Goal: Task Accomplishment & Management: Use online tool/utility

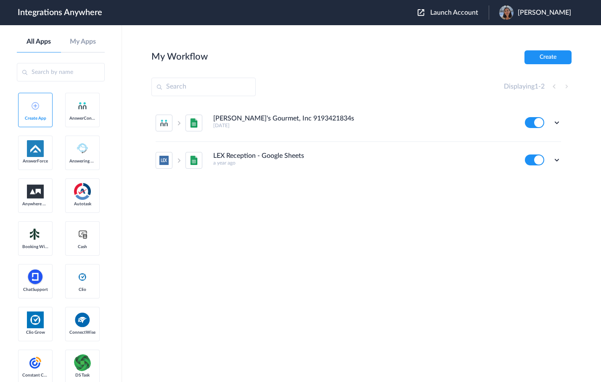
click at [439, 14] on span "Launch Account" at bounding box center [454, 12] width 48 height 7
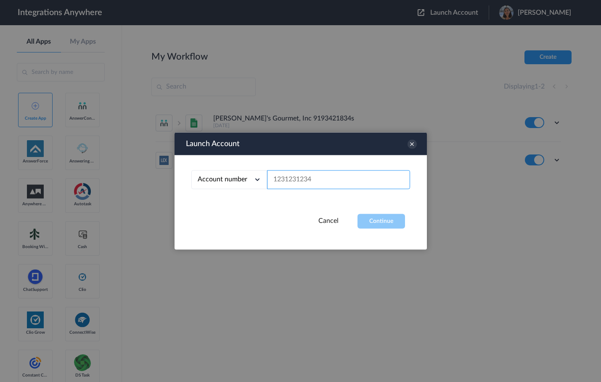
click at [285, 177] on input "text" at bounding box center [338, 180] width 143 height 19
paste input "9192671236"
click at [403, 223] on button "Continue" at bounding box center [380, 221] width 47 height 15
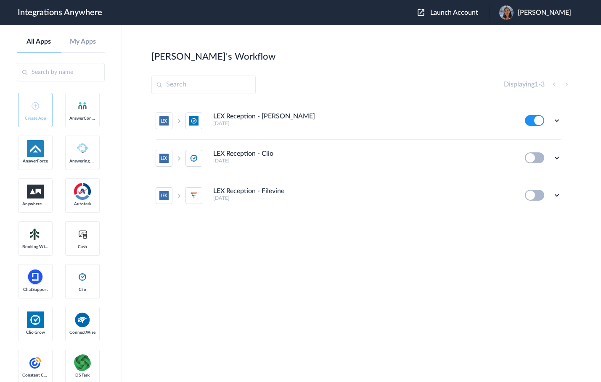
click at [257, 119] on h4 "LEX Reception - [PERSON_NAME]" at bounding box center [264, 117] width 102 height 8
click at [559, 119] on icon at bounding box center [556, 120] width 8 height 8
click at [535, 154] on link "Task history" at bounding box center [532, 156] width 40 height 6
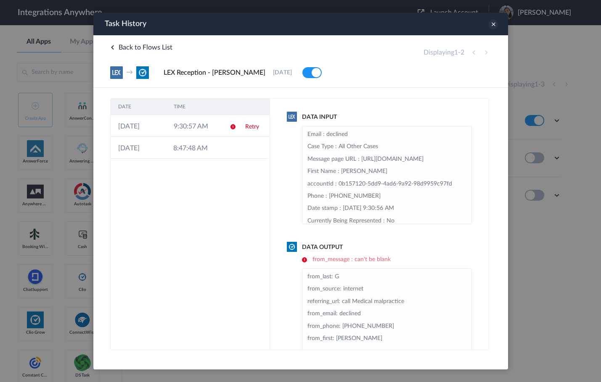
click at [491, 22] on icon at bounding box center [492, 24] width 9 height 9
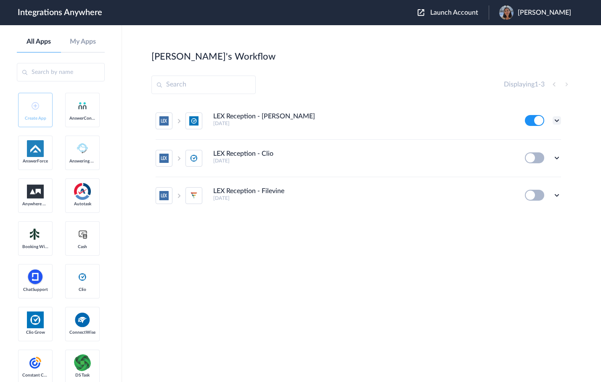
click at [561, 119] on ul "LEX Reception - Clio Grow 4 days ago Edit Task history Delete LEX Reception - C…" at bounding box center [358, 159] width 414 height 112
click at [557, 120] on icon at bounding box center [556, 120] width 8 height 8
click at [530, 136] on li "Edit" at bounding box center [533, 140] width 55 height 16
click at [447, 14] on span "Launch Account" at bounding box center [454, 12] width 48 height 7
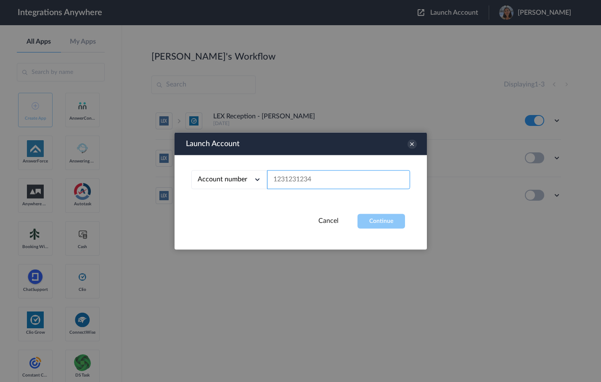
click at [313, 182] on input "text" at bounding box center [338, 180] width 143 height 19
click at [299, 182] on input "text" at bounding box center [338, 180] width 143 height 19
paste input "1260006185"
click at [385, 222] on button "Continue" at bounding box center [380, 221] width 47 height 15
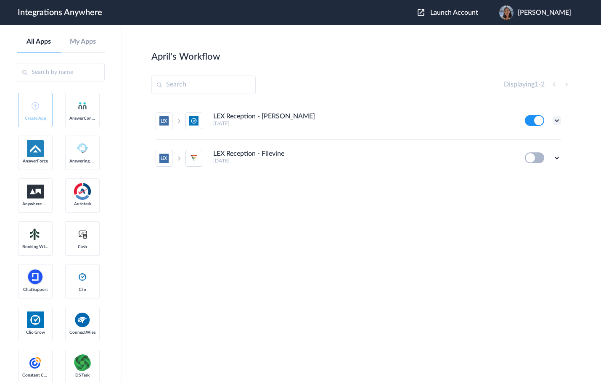
click at [556, 121] on icon at bounding box center [556, 120] width 8 height 8
click at [534, 155] on link "Task history" at bounding box center [532, 156] width 40 height 6
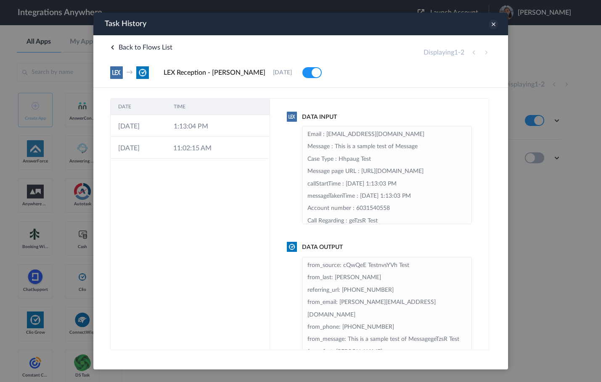
click at [494, 25] on icon at bounding box center [492, 24] width 9 height 9
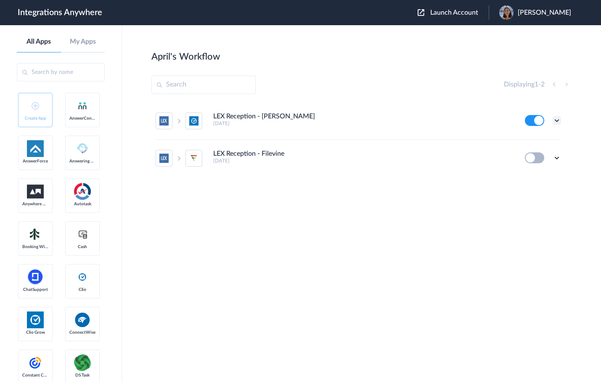
click at [555, 120] on icon at bounding box center [556, 120] width 8 height 8
click at [538, 139] on li "Edit" at bounding box center [533, 140] width 55 height 16
click at [437, 16] on button "Launch Account" at bounding box center [452, 13] width 71 height 8
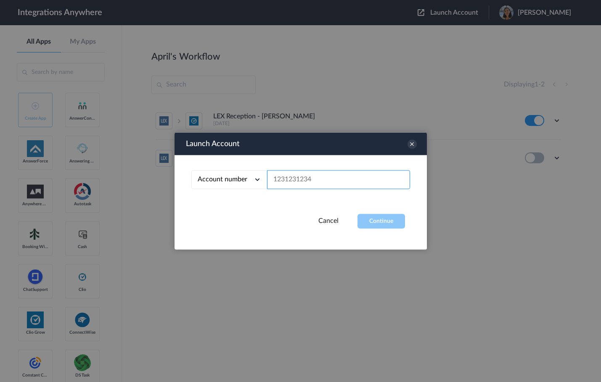
click at [290, 182] on input "text" at bounding box center [338, 180] width 143 height 19
paste input "9192671236"
type input "9192671236"
click at [377, 219] on button "Continue" at bounding box center [380, 221] width 47 height 15
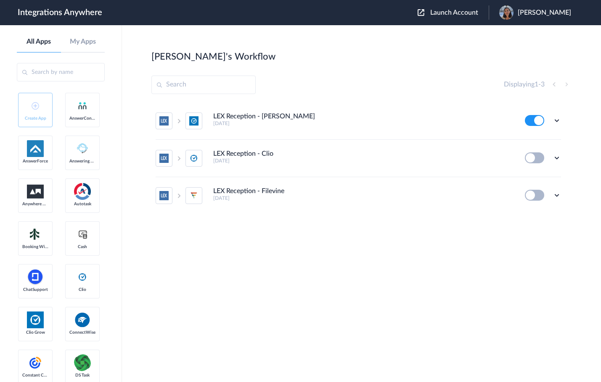
click at [393, 67] on section "Kenneth's Workflow Create Displaying 1 - 3 LEX Reception - Clio Grow 4 days ago…" at bounding box center [361, 228] width 420 height 357
click at [556, 121] on icon at bounding box center [556, 120] width 8 height 8
click at [532, 155] on link "Task history" at bounding box center [532, 156] width 40 height 6
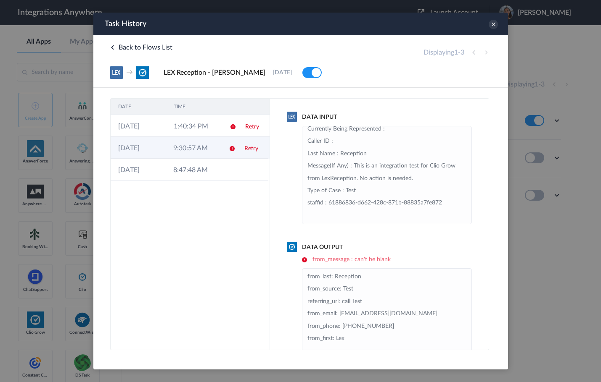
click at [239, 145] on td "Retry" at bounding box center [252, 148] width 32 height 22
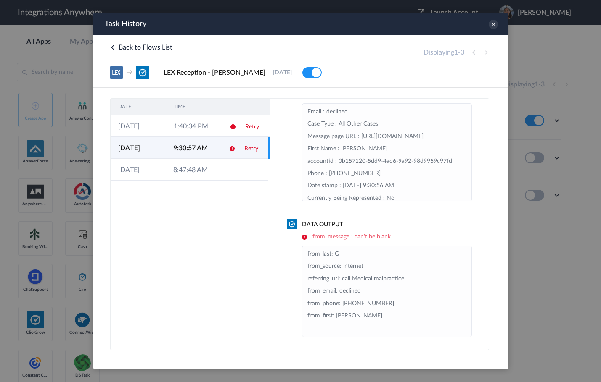
scroll to position [24, 0]
click at [348, 316] on li "from_last: G from_source: internet referring_url: call Medical malpractice from…" at bounding box center [386, 290] width 159 height 87
click at [361, 302] on li "from_last: G from_source: internet referring_url: call Medical malpractice from…" at bounding box center [386, 290] width 159 height 87
click at [355, 291] on li "from_last: G from_source: internet referring_url: call Medical malpractice from…" at bounding box center [386, 290] width 159 height 87
click at [359, 274] on li "from_last: G from_source: internet referring_url: call Medical malpractice from…" at bounding box center [386, 290] width 159 height 87
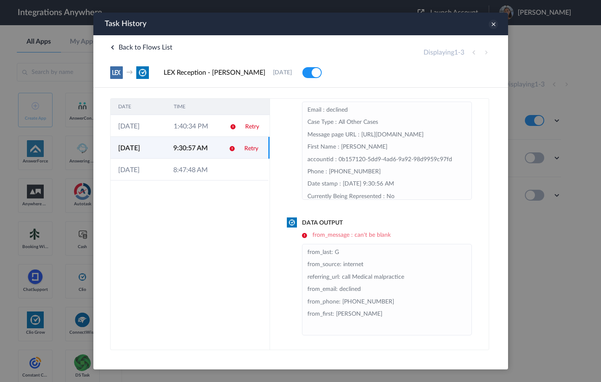
click at [493, 24] on icon at bounding box center [492, 24] width 9 height 9
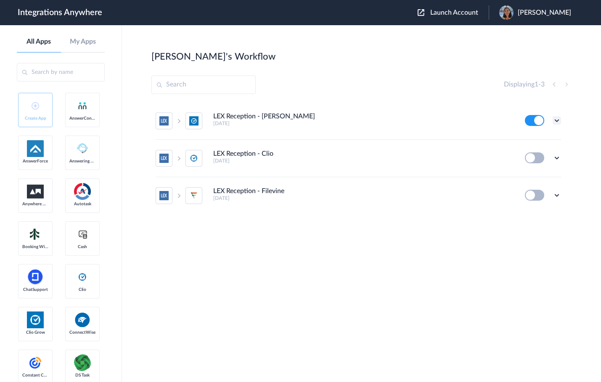
click at [556, 119] on icon at bounding box center [556, 120] width 8 height 8
click at [531, 139] on link "Edit" at bounding box center [522, 140] width 20 height 6
click at [556, 120] on icon at bounding box center [556, 120] width 8 height 8
click at [535, 158] on link "Task history" at bounding box center [532, 156] width 40 height 6
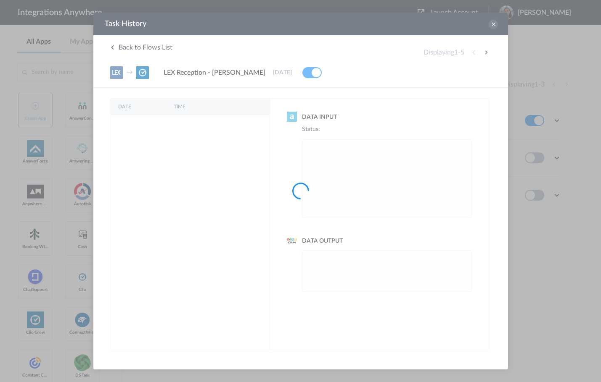
scroll to position [0, 0]
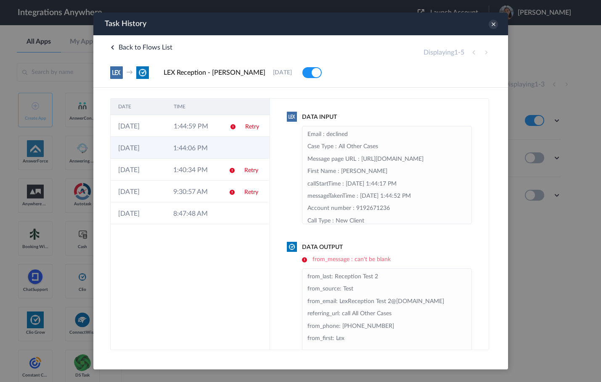
click at [179, 148] on td "1:44:06 PM" at bounding box center [192, 148] width 55 height 22
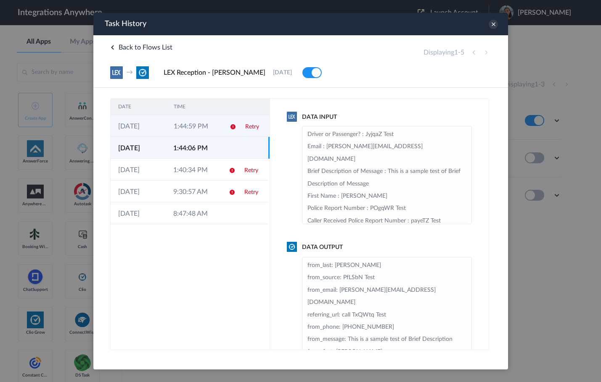
click at [211, 127] on td "1:44:59 PM" at bounding box center [193, 126] width 55 height 22
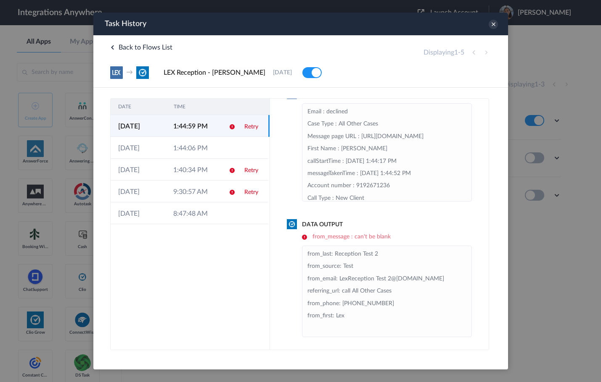
scroll to position [24, 0]
click at [490, 26] on icon at bounding box center [492, 24] width 9 height 9
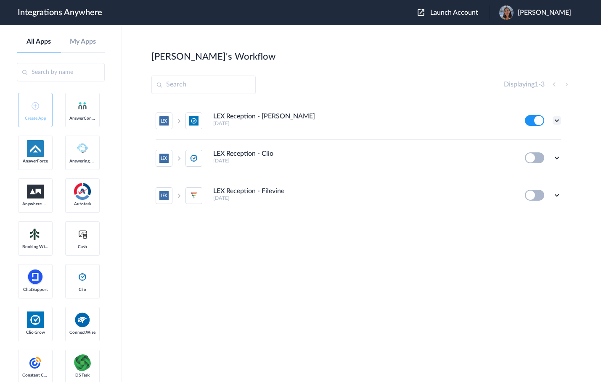
click at [560, 122] on icon at bounding box center [556, 120] width 8 height 8
click at [533, 142] on li "Edit" at bounding box center [533, 140] width 55 height 16
click at [556, 121] on icon at bounding box center [556, 120] width 8 height 8
click at [537, 155] on link "Task history" at bounding box center [532, 156] width 40 height 6
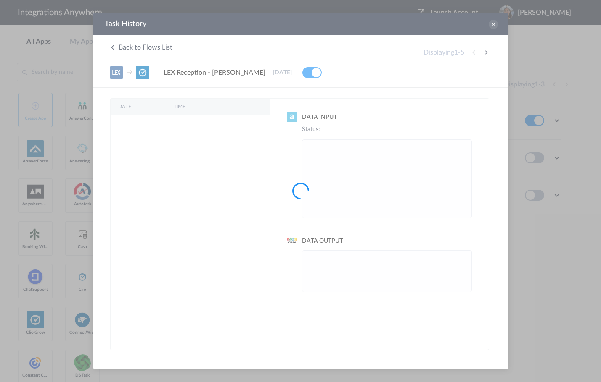
scroll to position [0, 0]
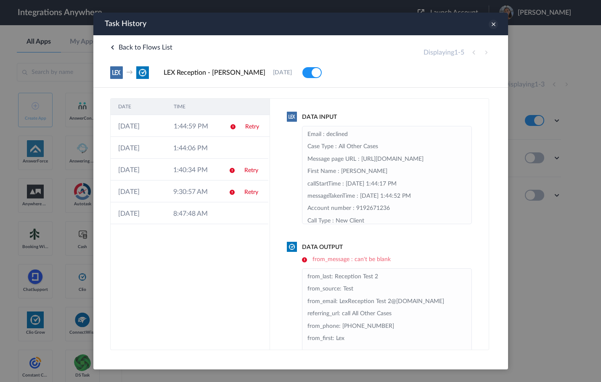
click at [490, 26] on icon at bounding box center [492, 24] width 9 height 9
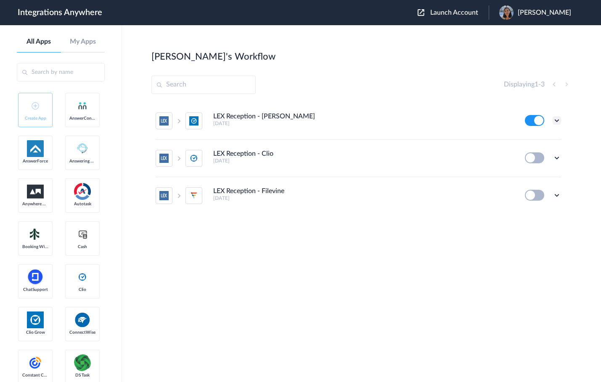
click at [559, 119] on icon at bounding box center [556, 120] width 8 height 8
click at [540, 156] on link "Task history" at bounding box center [532, 156] width 40 height 6
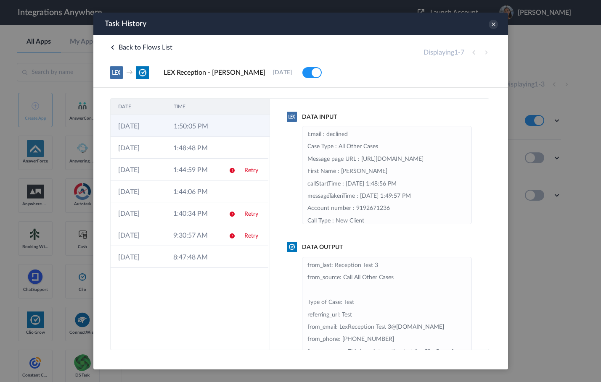
click at [219, 121] on td "1:50:05 PM" at bounding box center [193, 126] width 55 height 22
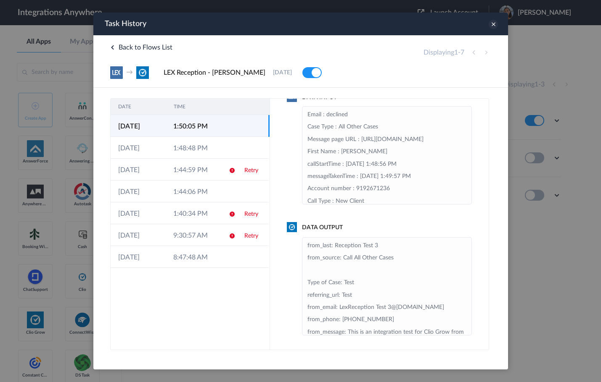
click at [495, 26] on icon at bounding box center [492, 24] width 9 height 9
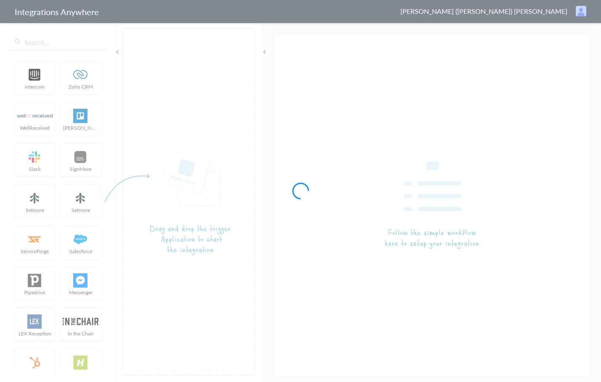
type input "LEX Reception - [PERSON_NAME]"
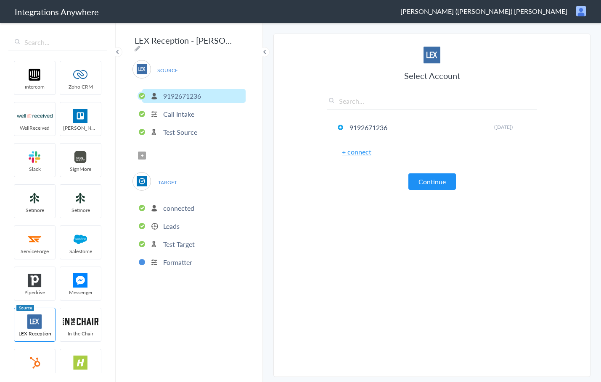
click at [171, 258] on p "Formatter" at bounding box center [177, 263] width 29 height 10
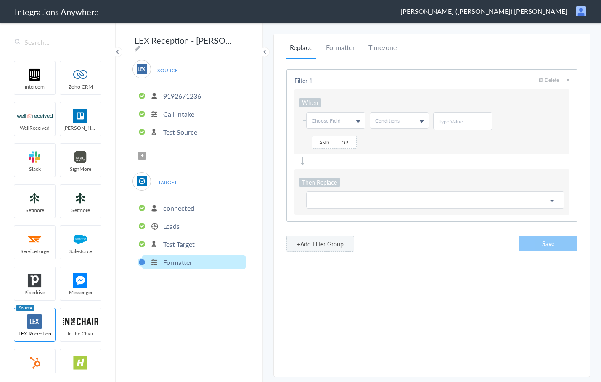
click at [353, 117] on link "Choose Field" at bounding box center [335, 121] width 58 height 16
click at [336, 137] on input "text" at bounding box center [335, 138] width 58 height 17
type input "ema"
click at [334, 160] on link "Email" at bounding box center [335, 155] width 58 height 16
click at [401, 121] on link "Conditions" at bounding box center [399, 121] width 58 height 16
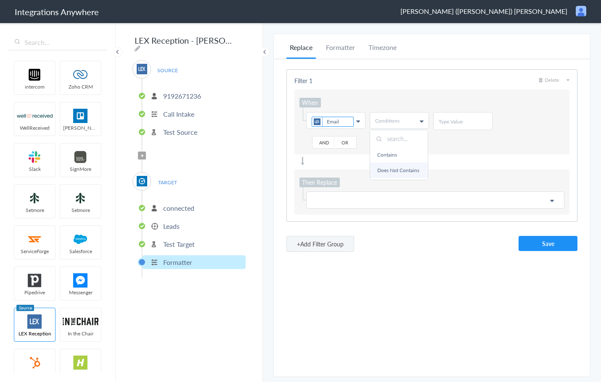
click at [390, 165] on link "Does Not Contains" at bounding box center [399, 171] width 58 height 16
click at [447, 122] on input "text" at bounding box center [462, 121] width 48 height 7
type input "@"
click at [359, 197] on p at bounding box center [434, 200] width 247 height 11
click at [322, 206] on link "Choose Field" at bounding box center [434, 200] width 257 height 16
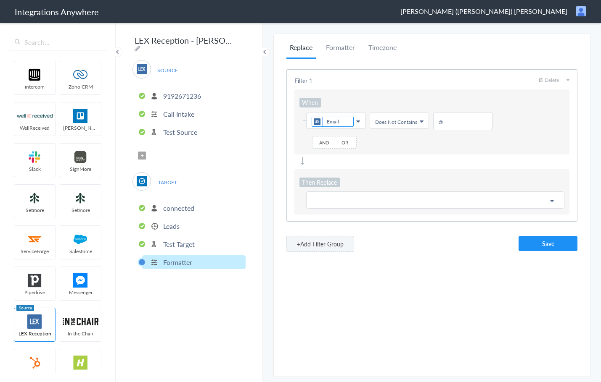
click at [327, 200] on p at bounding box center [434, 200] width 247 height 11
click at [339, 221] on input "text" at bounding box center [434, 219] width 256 height 18
type input "n"
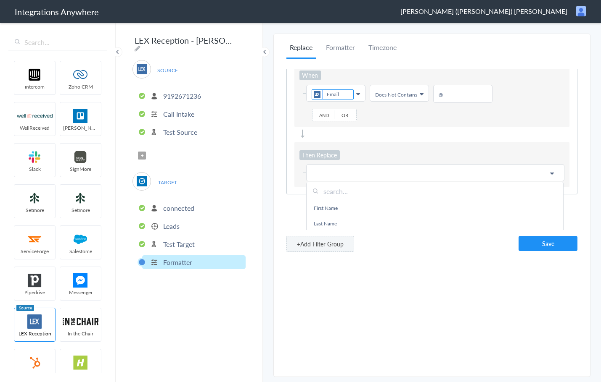
scroll to position [29, 0]
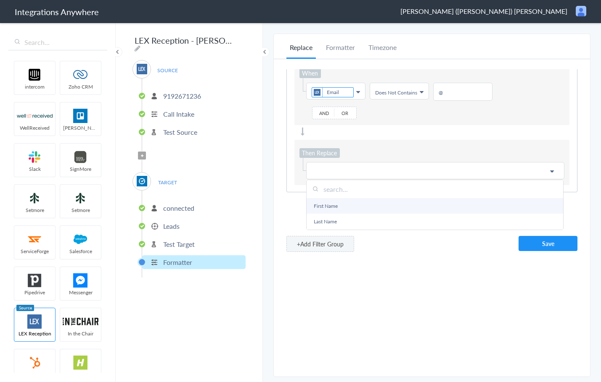
click at [332, 207] on link "First Name" at bounding box center [434, 206] width 256 height 16
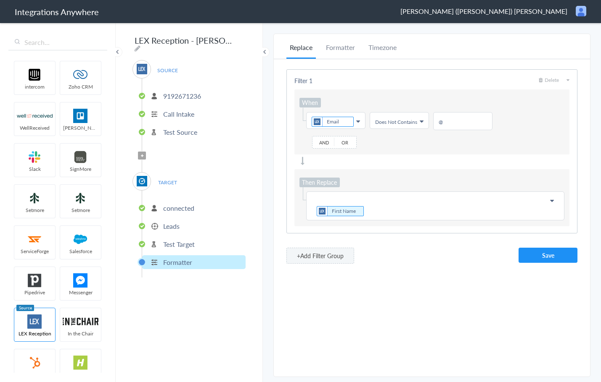
scroll to position [0, 0]
click at [372, 210] on p "First Name" at bounding box center [434, 206] width 247 height 22
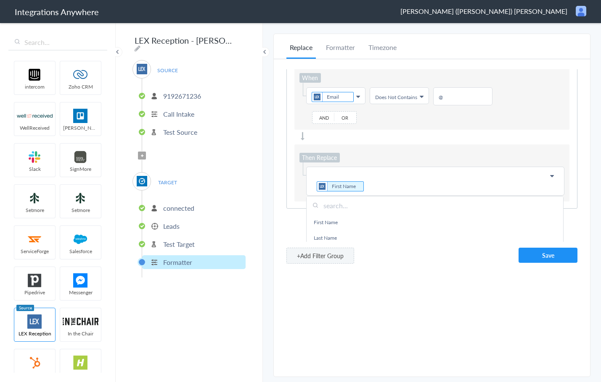
scroll to position [29, 0]
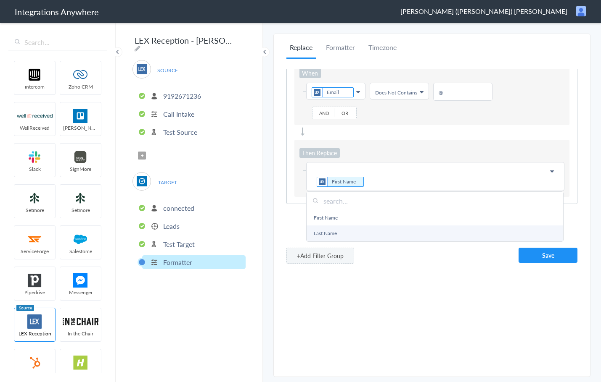
click at [354, 234] on link "Last Name" at bounding box center [434, 234] width 256 height 16
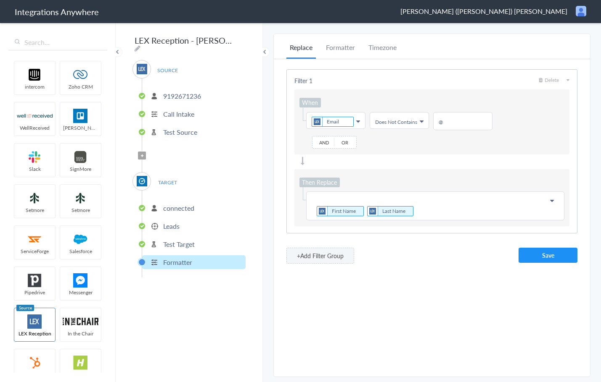
scroll to position [0, 0]
click at [411, 211] on p "First Name Last Name" at bounding box center [434, 206] width 247 height 22
click at [553, 255] on button "Save" at bounding box center [547, 255] width 59 height 15
click at [181, 131] on p "Test Source" at bounding box center [180, 132] width 34 height 10
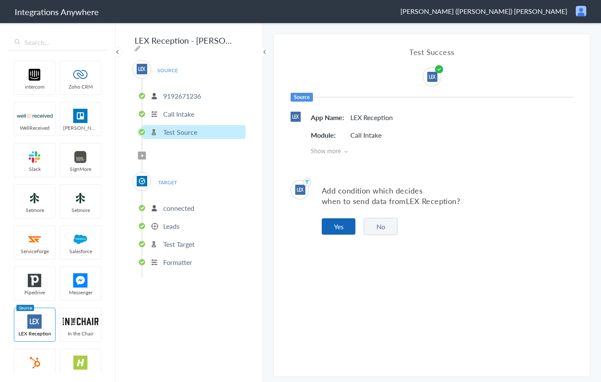
click at [341, 229] on button "Yes" at bounding box center [339, 227] width 34 height 16
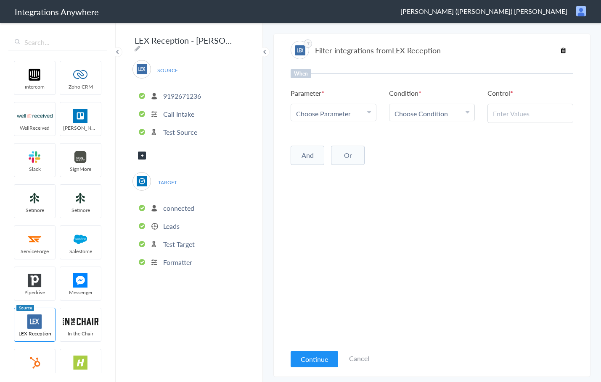
click at [367, 115] on icon at bounding box center [369, 112] width 4 height 7
click at [322, 138] on input "text" at bounding box center [333, 137] width 85 height 18
type input "call typ"
click at [307, 160] on link "Call Type" at bounding box center [333, 155] width 85 height 18
click at [417, 112] on span "Choose Condition" at bounding box center [420, 114] width 53 height 10
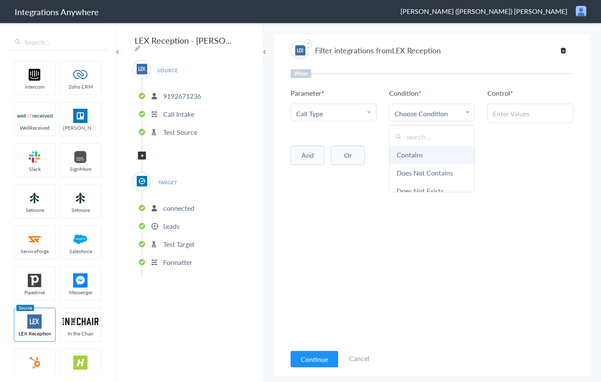
click at [415, 153] on link "Contains" at bounding box center [431, 155] width 85 height 18
click at [515, 113] on input "text" at bounding box center [530, 114] width 75 height 10
type input "n"
click at [497, 115] on input "new Client" at bounding box center [530, 114] width 75 height 10
type input "New Client"
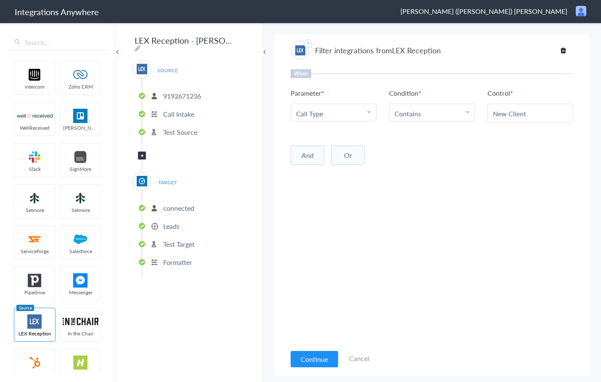
click at [390, 280] on div "When Parameter Choose Parameter Call Type First Name Last Name Email Phone Insu…" at bounding box center [431, 207] width 282 height 276
click at [311, 353] on button "Continue" at bounding box center [313, 359] width 47 height 16
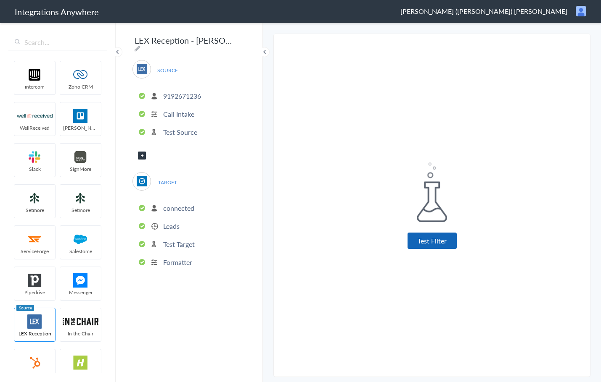
click at [426, 243] on button "Test Filter" at bounding box center [431, 241] width 49 height 16
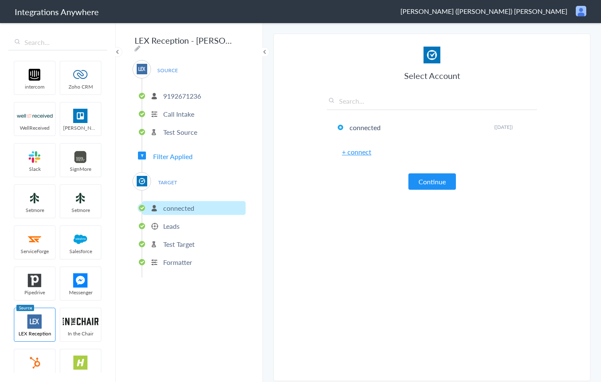
click at [436, 191] on article "Select Account connected Rename Delete (3 days ago) + connect Continue Setup Ta…" at bounding box center [432, 210] width 210 height 326
click at [435, 181] on button "Continue" at bounding box center [431, 182] width 47 height 16
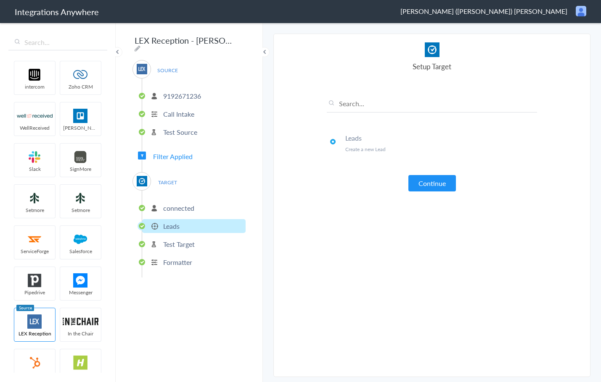
click at [435, 181] on button "Continue" at bounding box center [431, 183] width 47 height 16
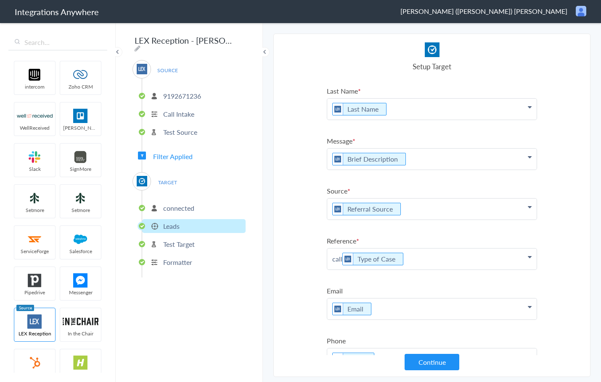
scroll to position [79, 0]
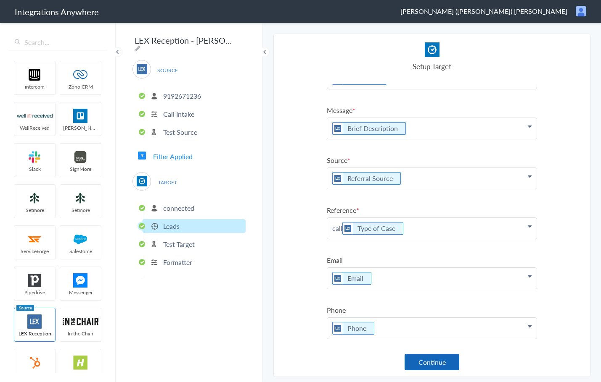
click at [434, 365] on button "Continue" at bounding box center [431, 362] width 55 height 16
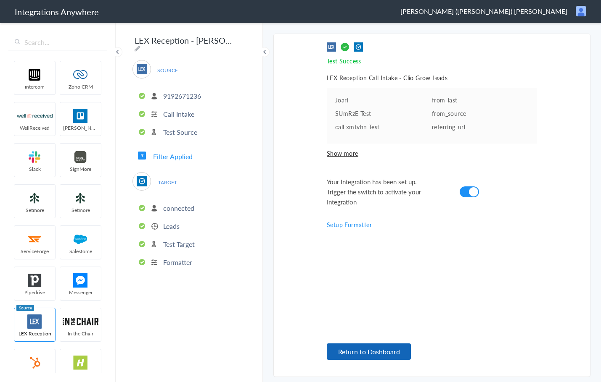
click at [359, 351] on button "Return to Dashboard" at bounding box center [369, 352] width 84 height 16
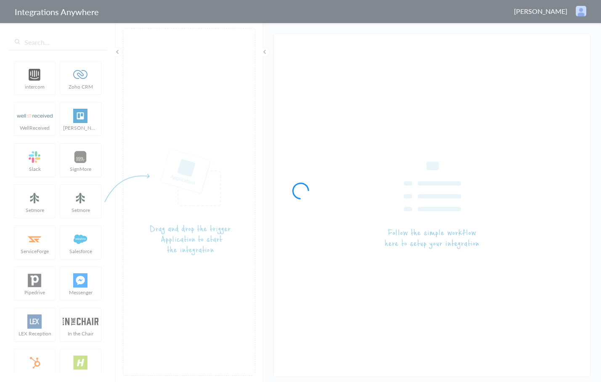
type input "LEX Reception - [PERSON_NAME]"
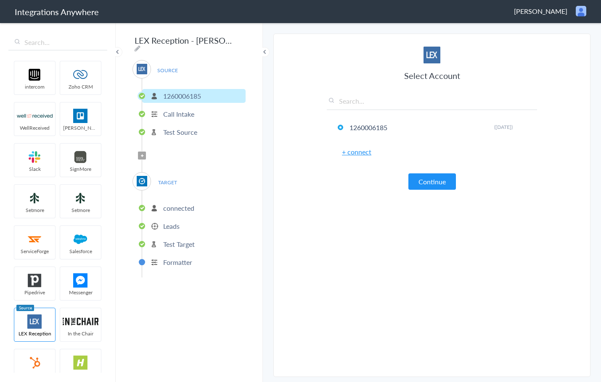
click at [180, 132] on p "Test Source" at bounding box center [180, 132] width 34 height 10
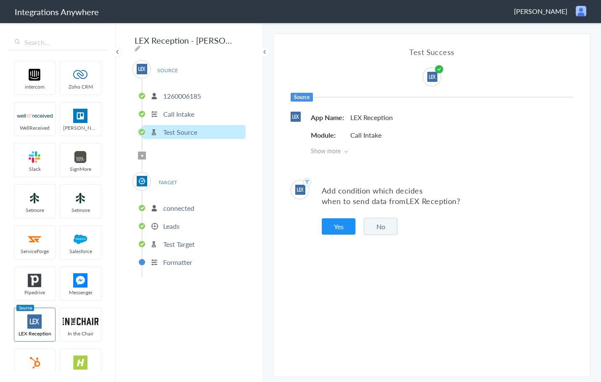
click at [333, 221] on button "Yes" at bounding box center [339, 227] width 34 height 16
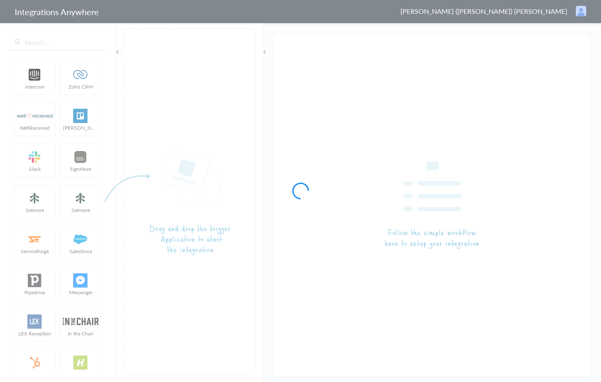
type input "LEX Reception - [PERSON_NAME]"
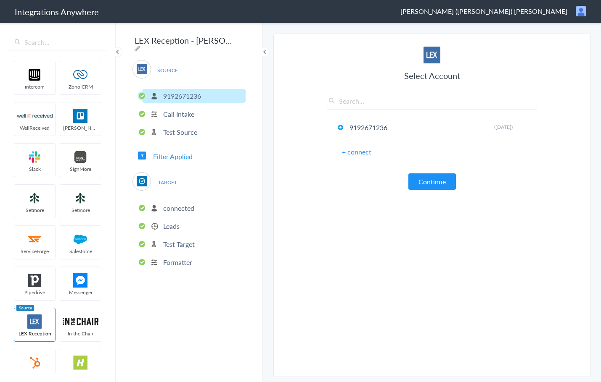
click at [174, 206] on p "connected" at bounding box center [178, 208] width 31 height 10
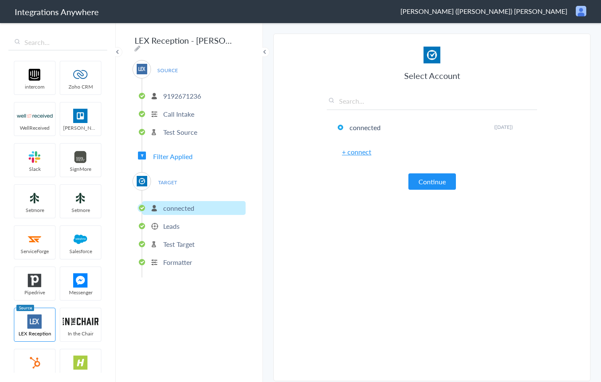
click at [180, 227] on li "Leads" at bounding box center [193, 226] width 103 height 14
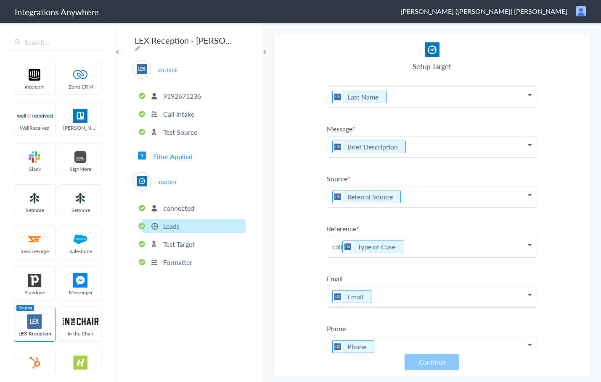
scroll to position [79, 0]
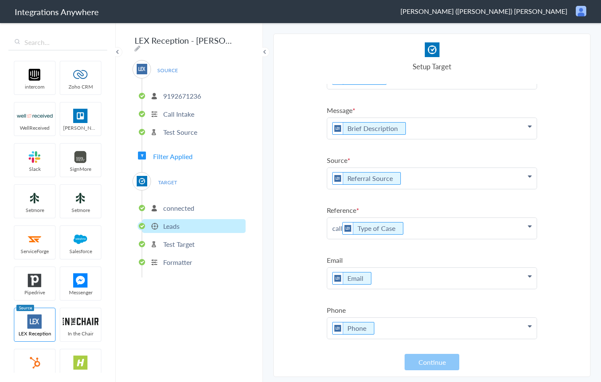
click at [419, 39] on p "call Type of Case" at bounding box center [431, 28] width 209 height 21
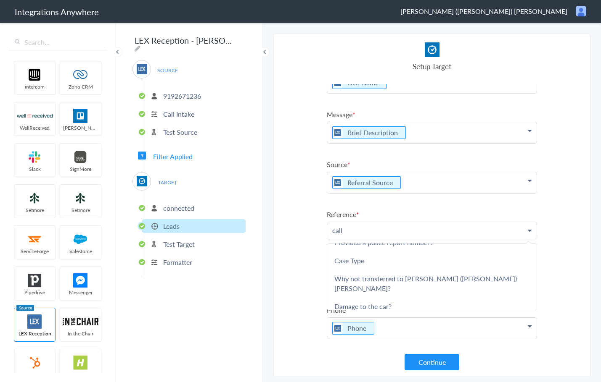
scroll to position [883, 0]
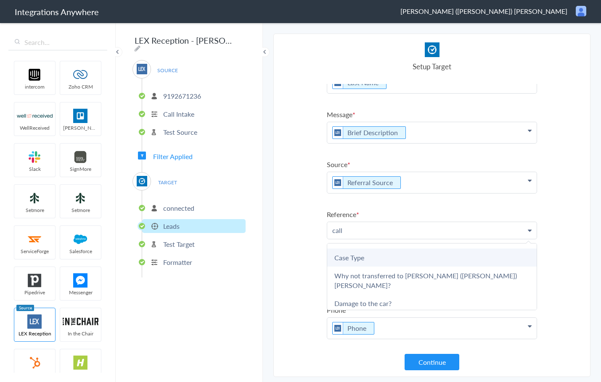
click at [0, 0] on link "Case Type" at bounding box center [0, 0] width 0 height 0
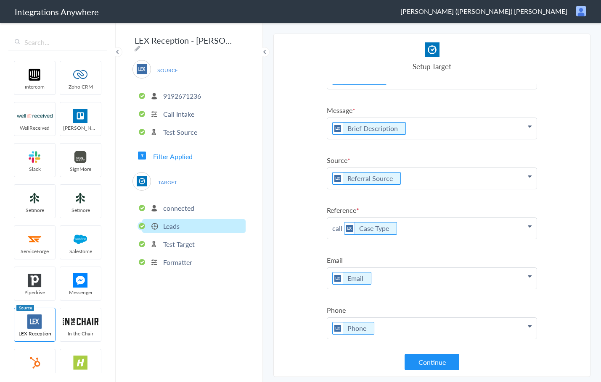
scroll to position [79, 0]
click at [426, 361] on button "Continue" at bounding box center [431, 362] width 55 height 16
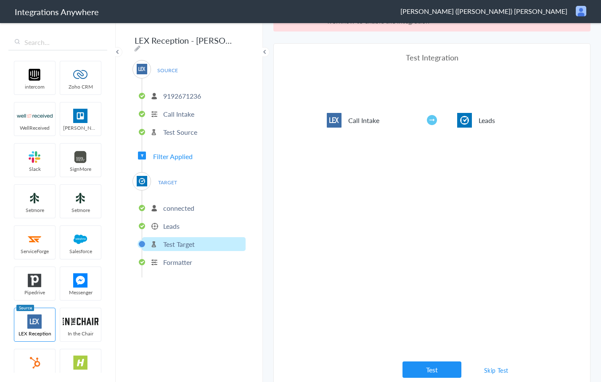
scroll to position [31, 0]
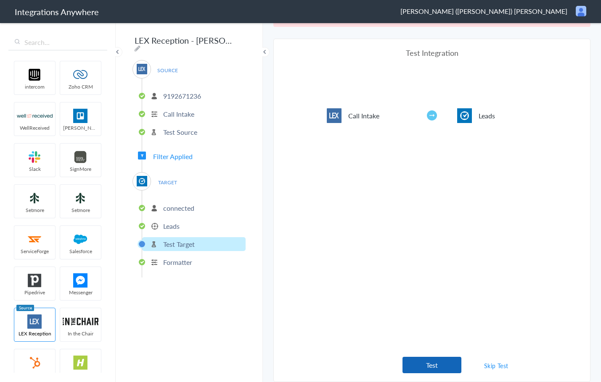
click at [427, 364] on button "Test" at bounding box center [431, 365] width 59 height 16
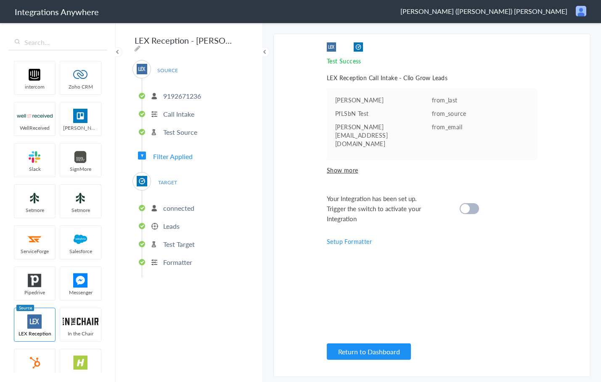
scroll to position [0, 0]
click at [461, 204] on cite at bounding box center [464, 208] width 9 height 9
click at [366, 351] on button "Return to Dashboard" at bounding box center [369, 352] width 84 height 16
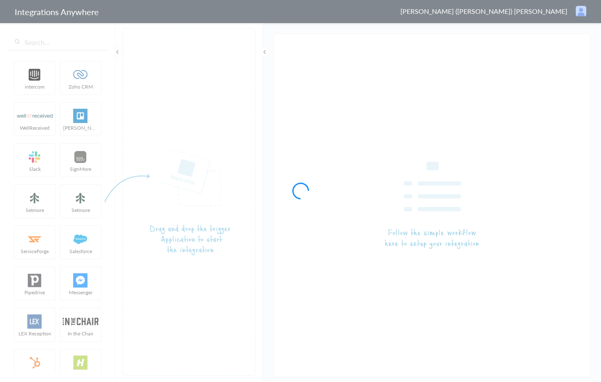
type input "LEX Reception - Clio Grow"
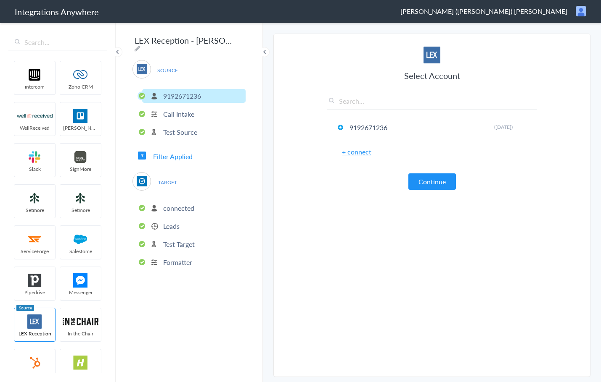
click at [187, 224] on li "Leads" at bounding box center [193, 226] width 103 height 14
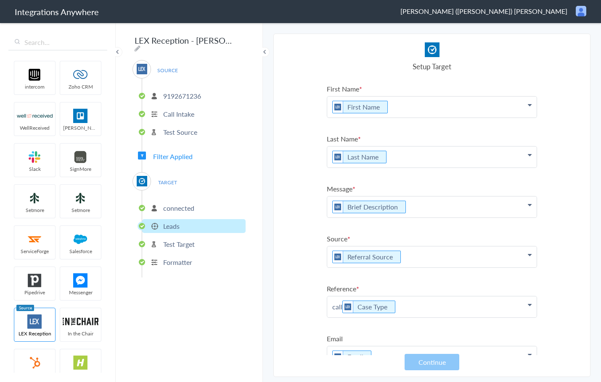
click at [422, 118] on p "Brief Description" at bounding box center [431, 107] width 209 height 21
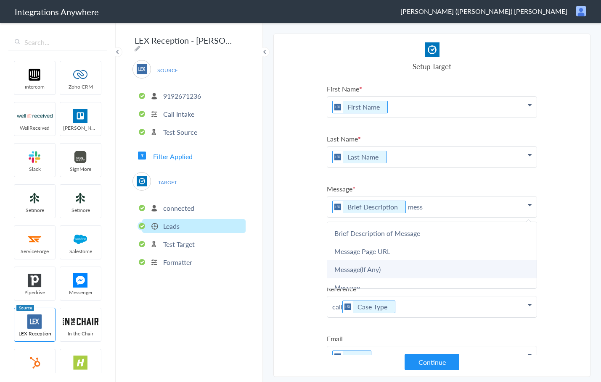
click at [0, 0] on link "Message(If Any)" at bounding box center [0, 0] width 0 height 0
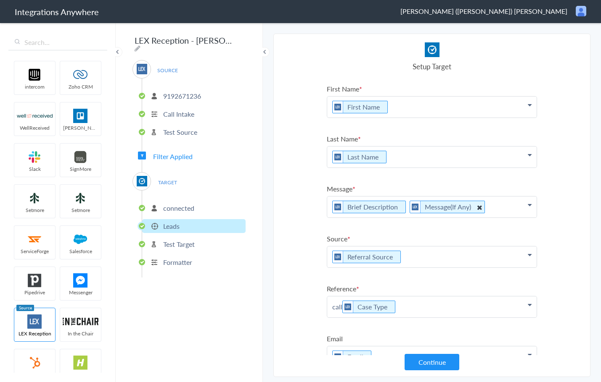
click at [479, 206] on icon at bounding box center [479, 207] width 9 height 11
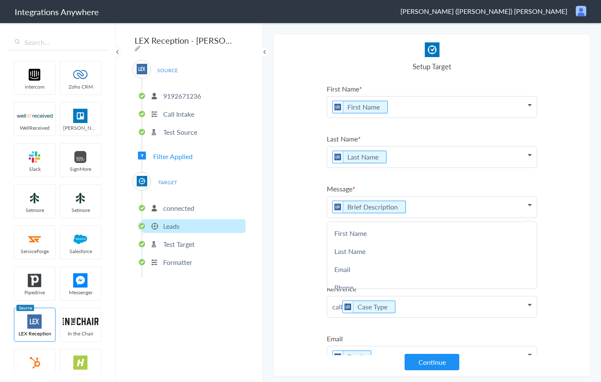
click at [483, 207] on p "Brief Description" at bounding box center [431, 207] width 209 height 21
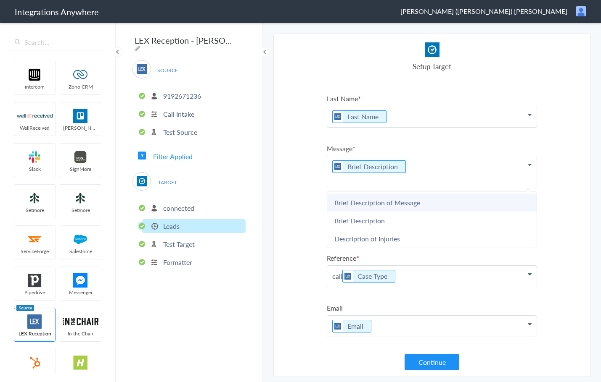
scroll to position [42, 0]
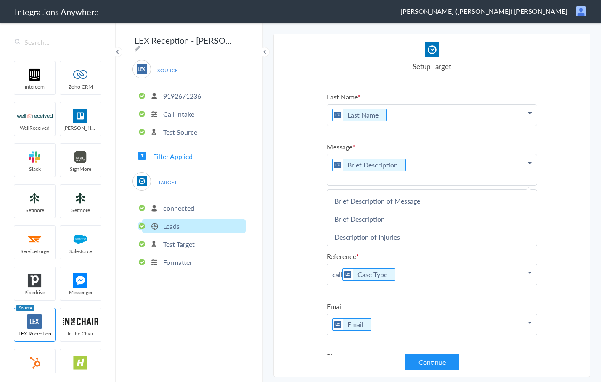
click at [418, 164] on p "Brief Description" at bounding box center [431, 170] width 209 height 31
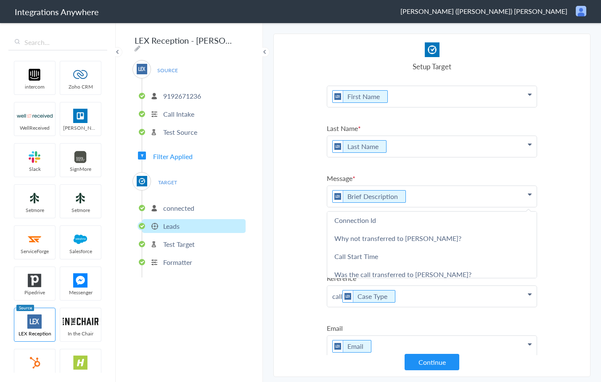
scroll to position [504, 0]
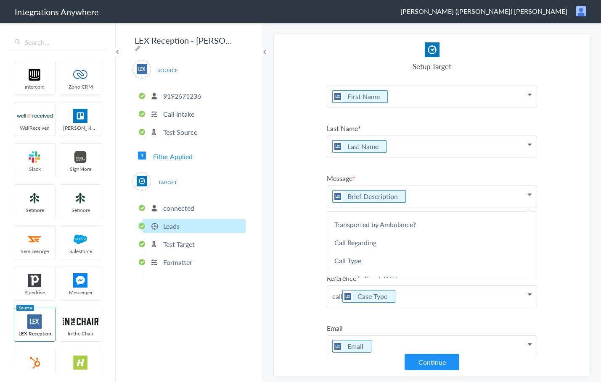
click at [575, 139] on section "Select Account 9192671236 Rename Delete (4 days ago) + connect Continue Setup S…" at bounding box center [431, 206] width 317 height 344
click at [419, 107] on p "Brief Description" at bounding box center [431, 96] width 209 height 21
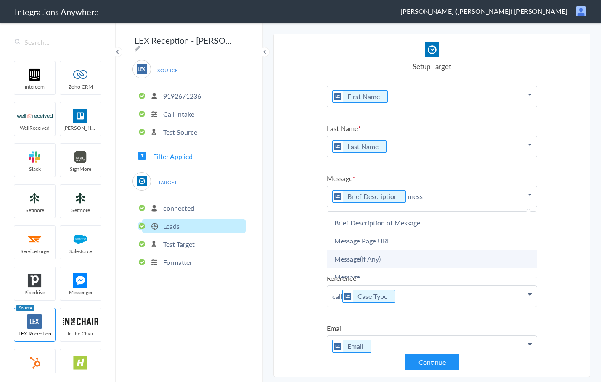
click at [0, 0] on link "Message(If Any)" at bounding box center [0, 0] width 0 height 0
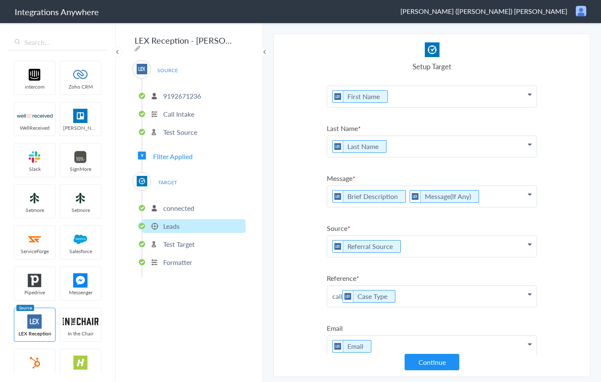
click at [486, 107] on p "Brief Description Message(If Any)" at bounding box center [431, 96] width 209 height 21
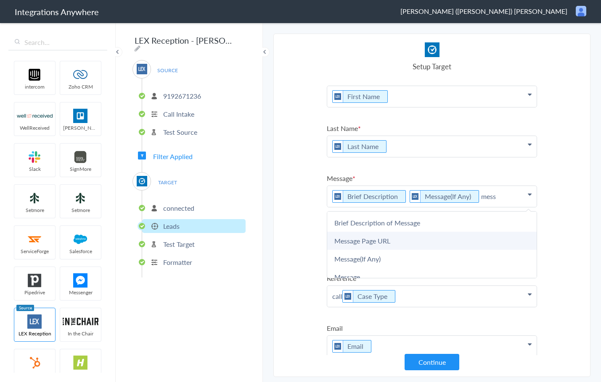
scroll to position [8, 0]
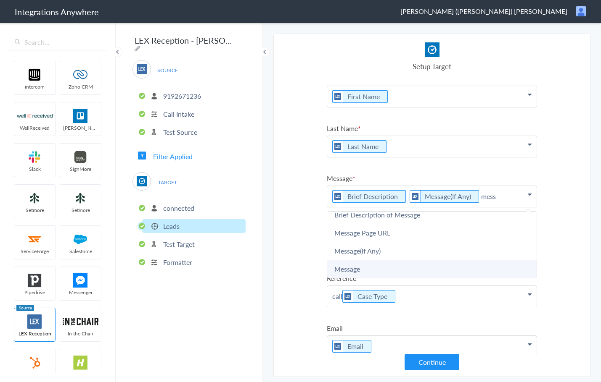
click at [0, 0] on link "Message" at bounding box center [0, 0] width 0 height 0
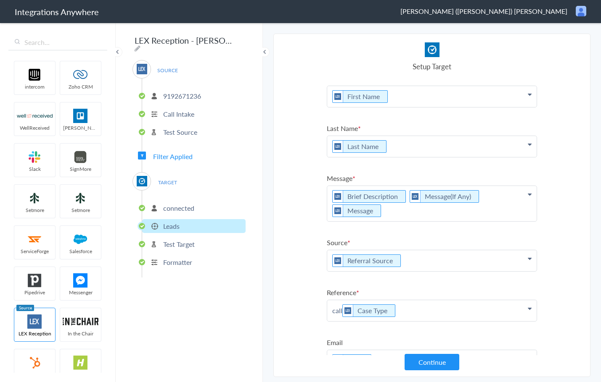
click at [423, 107] on p "Referral Source" at bounding box center [431, 96] width 209 height 21
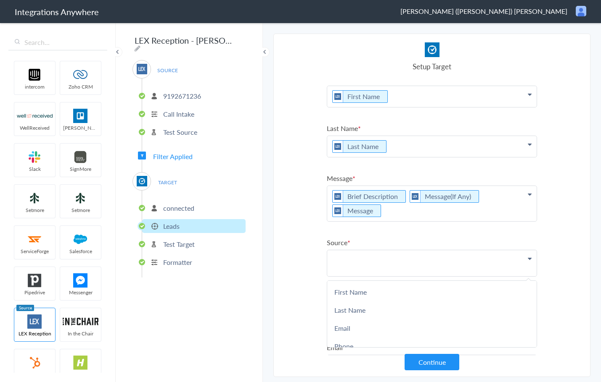
click at [570, 204] on section "Select Account 9192671236 Rename Delete (4 days ago) + connect Continue Setup S…" at bounding box center [431, 206] width 317 height 344
click at [353, 107] on p at bounding box center [431, 96] width 209 height 21
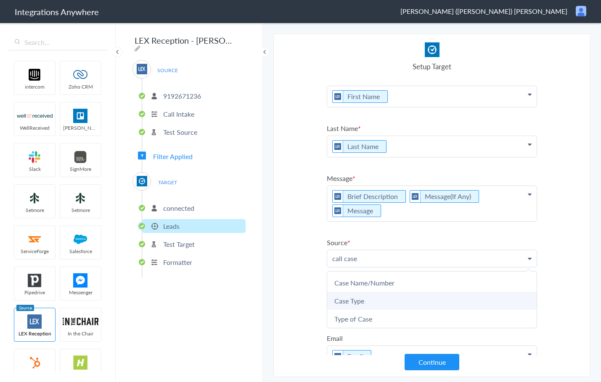
click at [0, 0] on link "Case Type" at bounding box center [0, 0] width 0 height 0
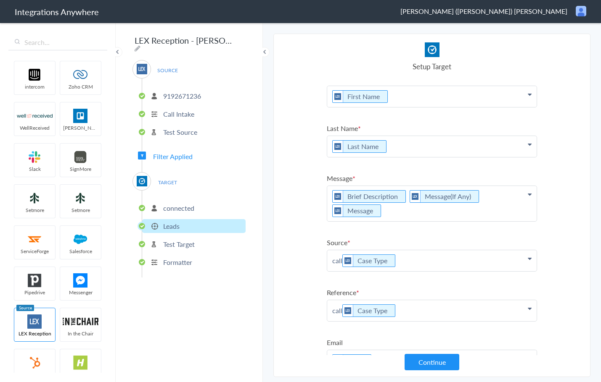
click at [419, 107] on p "call Case Type" at bounding box center [431, 96] width 209 height 21
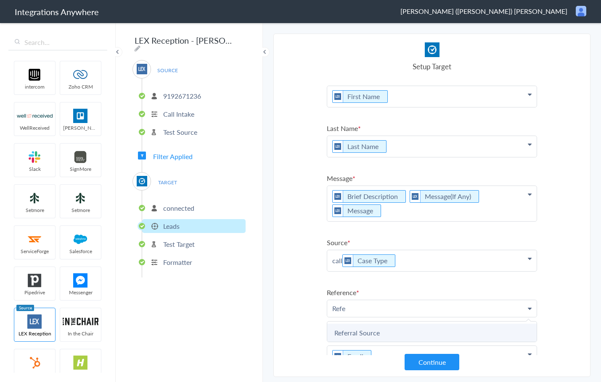
click at [0, 0] on link "Referral Source" at bounding box center [0, 0] width 0 height 0
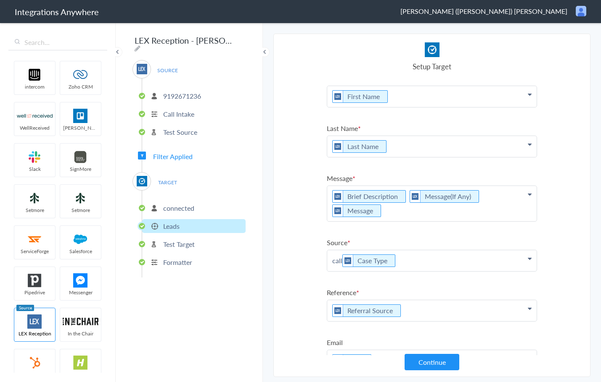
click at [579, 258] on section "Select Account 9192671236 Rename Delete (4 days ago) + connect Continue Setup S…" at bounding box center [431, 206] width 317 height 344
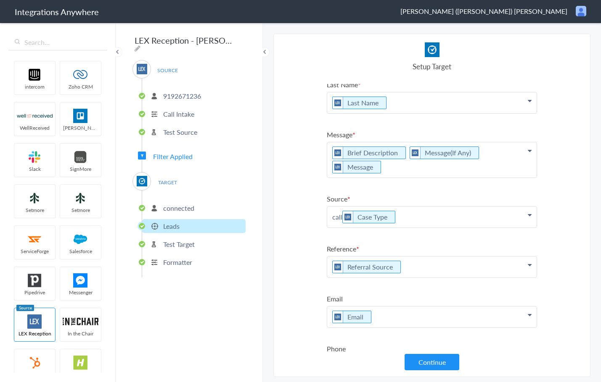
scroll to position [51, 0]
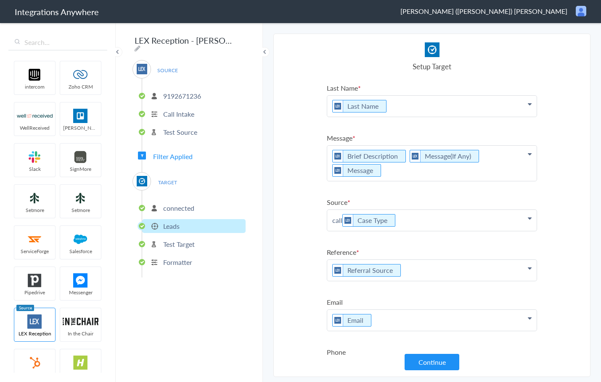
click at [423, 67] on p "call Case Type" at bounding box center [431, 56] width 209 height 21
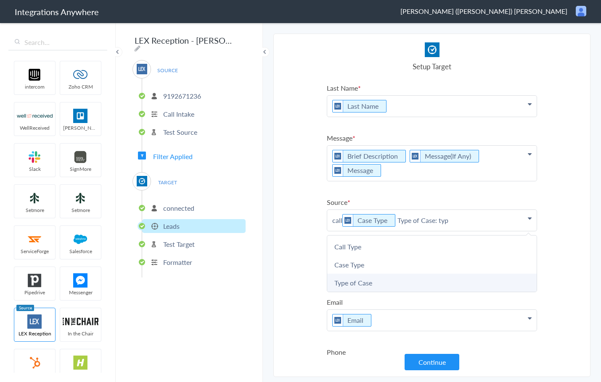
click at [0, 0] on link "Type of Case" at bounding box center [0, 0] width 0 height 0
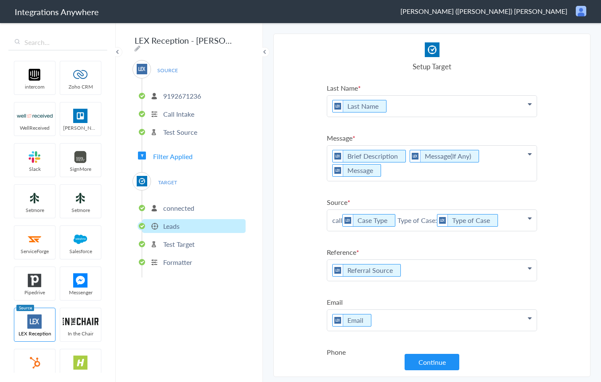
click at [396, 67] on p "call Case Type Type of Case: Type of Case" at bounding box center [431, 56] width 209 height 21
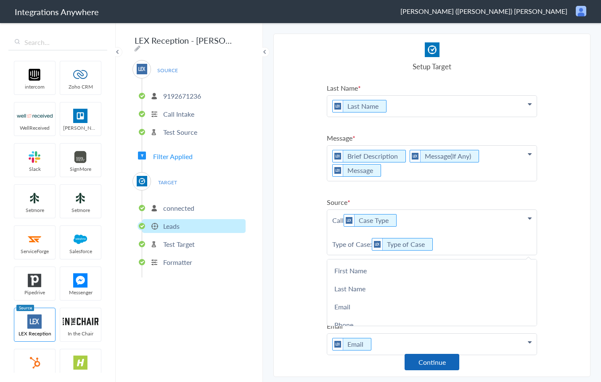
click at [438, 363] on button "Continue" at bounding box center [431, 362] width 55 height 16
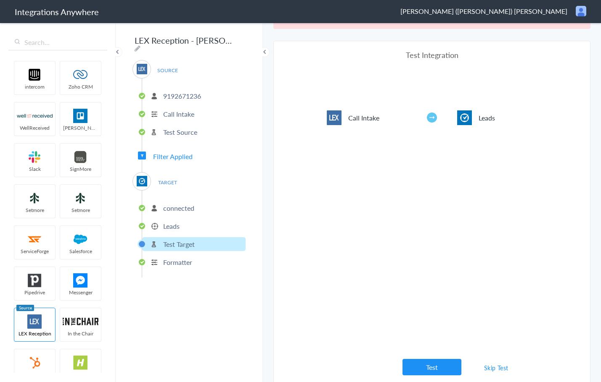
scroll to position [31, 0]
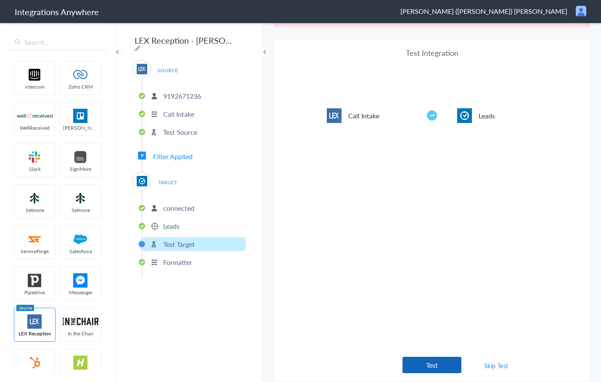
click at [424, 364] on button "Test" at bounding box center [431, 365] width 59 height 16
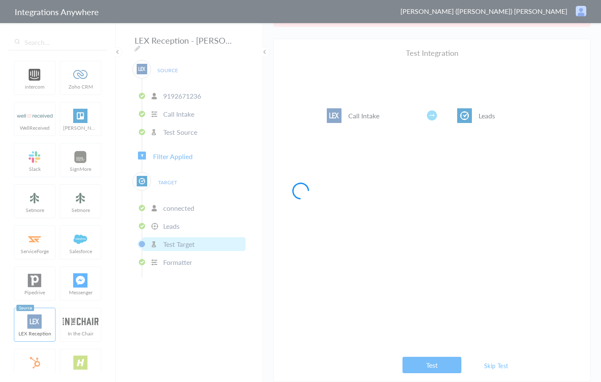
scroll to position [0, 0]
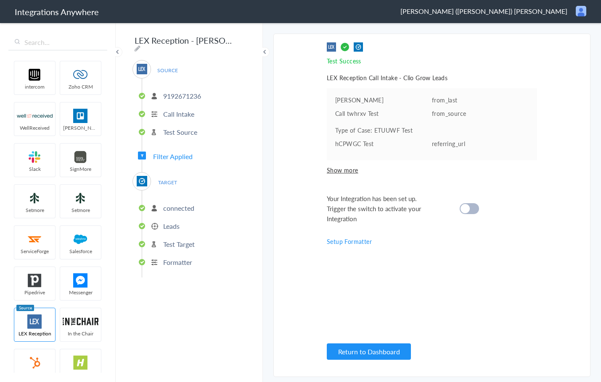
click at [467, 202] on div "Your Integration has been set up. Trigger the switch to activate your Integrati…" at bounding box center [421, 209] width 189 height 30
click at [465, 210] on cite at bounding box center [464, 208] width 9 height 9
click at [368, 348] on button "Return to Dashboard" at bounding box center [369, 352] width 84 height 16
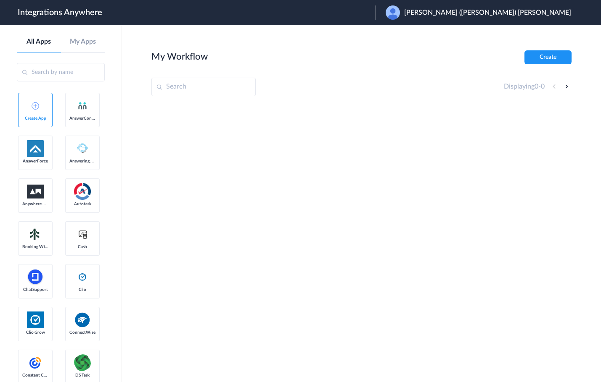
click at [521, 11] on span "[PERSON_NAME] ([PERSON_NAME]) [PERSON_NAME]" at bounding box center [487, 13] width 167 height 8
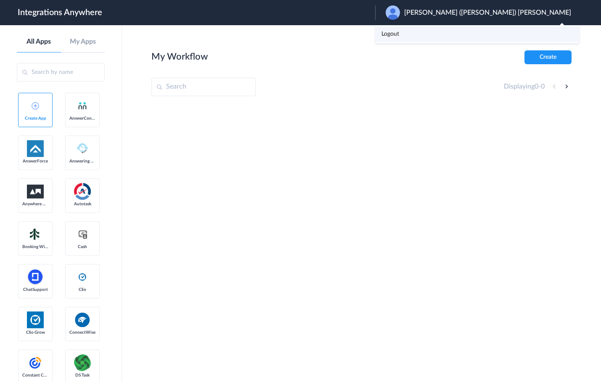
click at [399, 35] on link "Logout" at bounding box center [390, 34] width 18 height 6
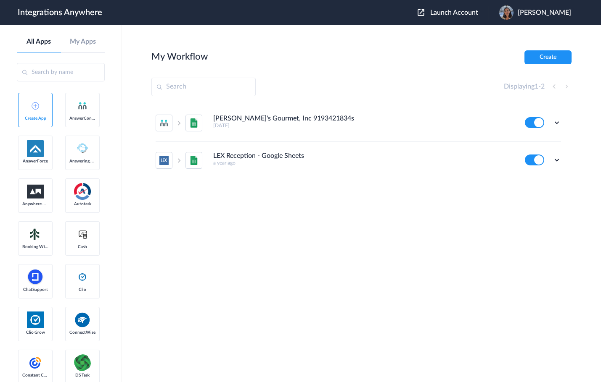
click at [435, 16] on button "Launch Account" at bounding box center [452, 13] width 71 height 8
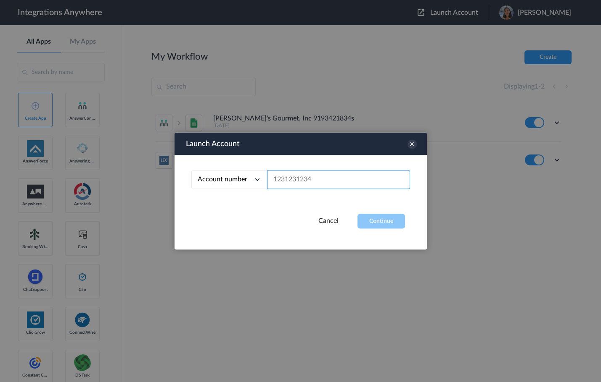
click at [303, 183] on input "text" at bounding box center [338, 180] width 143 height 19
paste input "9853036214"
type input "9853036214"
click at [391, 226] on button "Continue" at bounding box center [380, 221] width 47 height 15
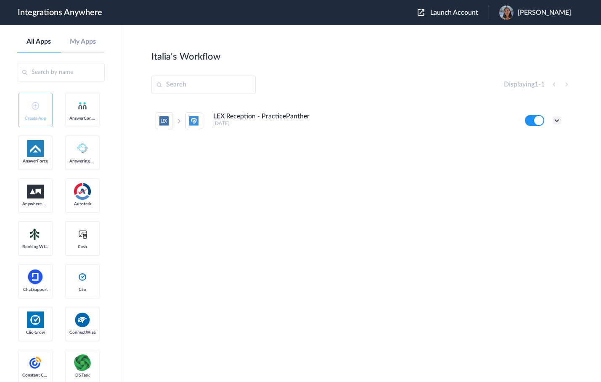
click at [558, 124] on icon at bounding box center [556, 120] width 8 height 8
click at [523, 176] on li "Delete" at bounding box center [533, 171] width 55 height 16
click at [533, 172] on span "Are you sure?" at bounding box center [527, 174] width 30 height 13
click at [461, 14] on span "Launch Account" at bounding box center [454, 12] width 48 height 7
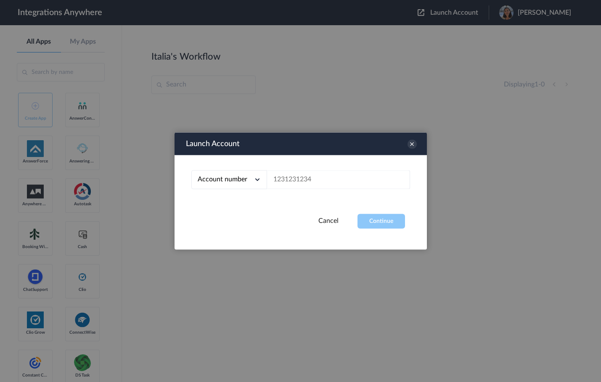
drag, startPoint x: 514, startPoint y: 211, endPoint x: 507, endPoint y: 137, distance: 74.3
click at [513, 205] on div at bounding box center [300, 191] width 601 height 382
